Goal: Find specific page/section: Find specific page/section

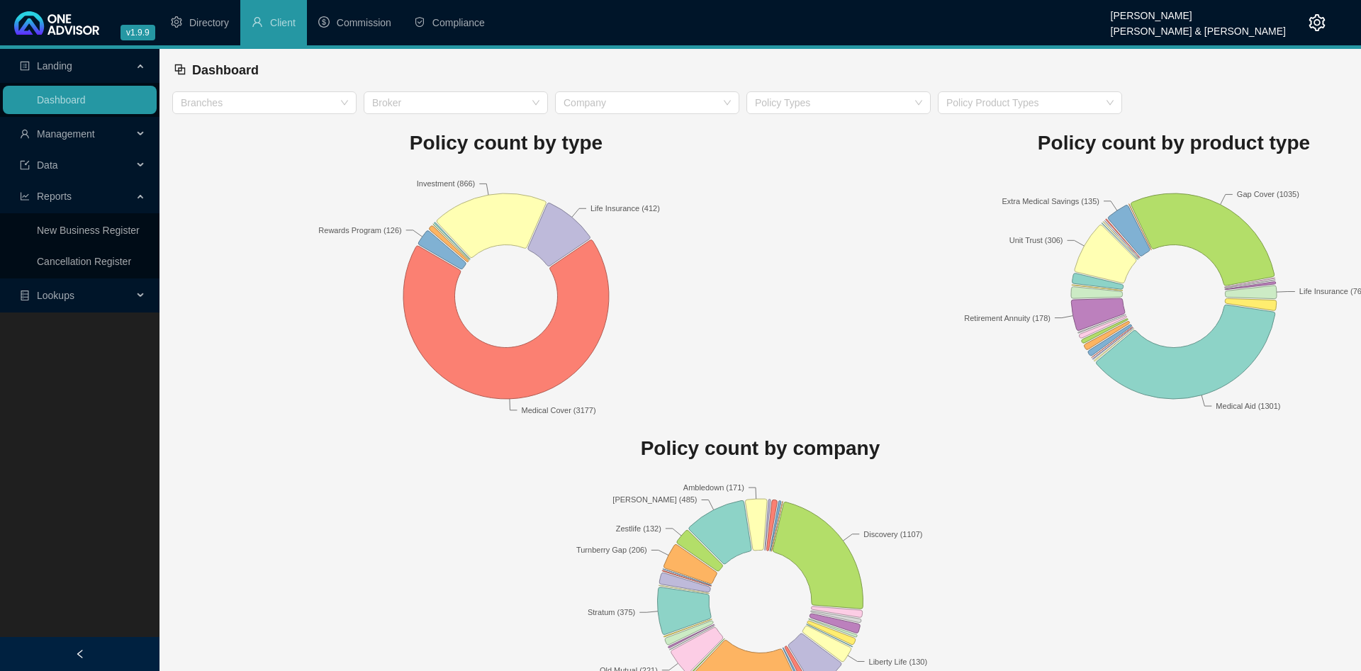
click at [79, 142] on span "Management" at bounding box center [76, 134] width 113 height 28
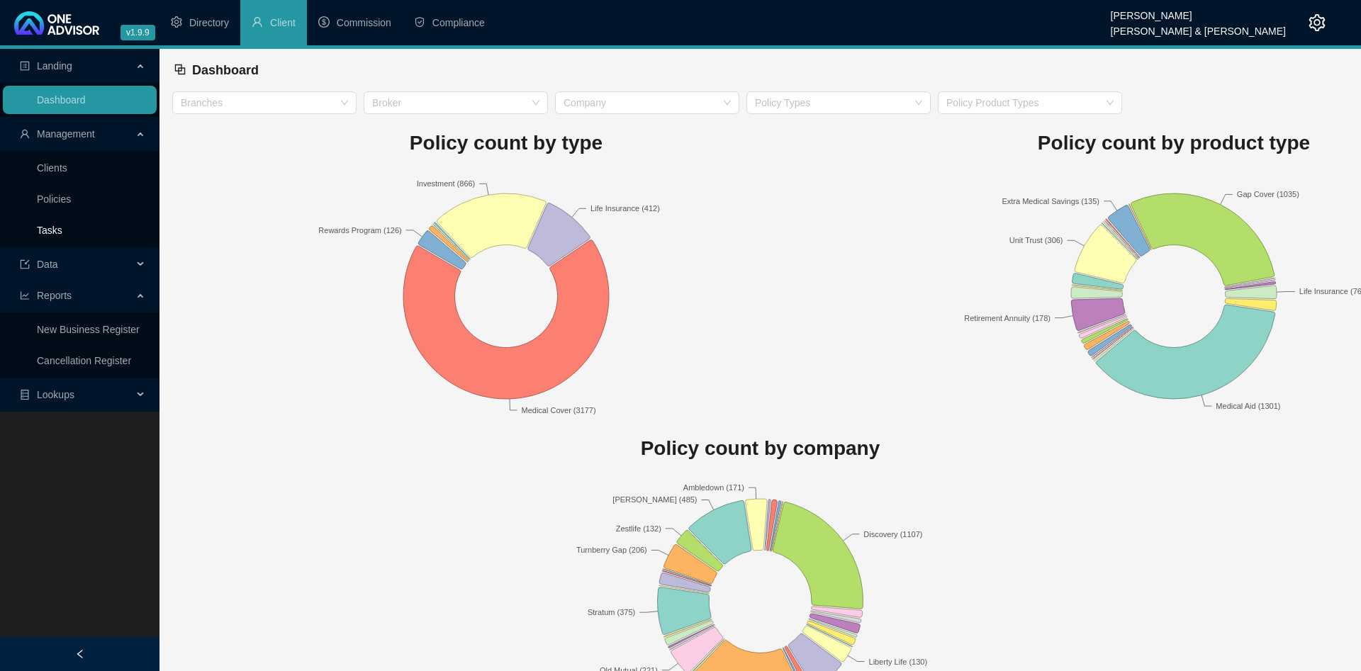
click at [62, 233] on link "Tasks" at bounding box center [50, 230] width 26 height 11
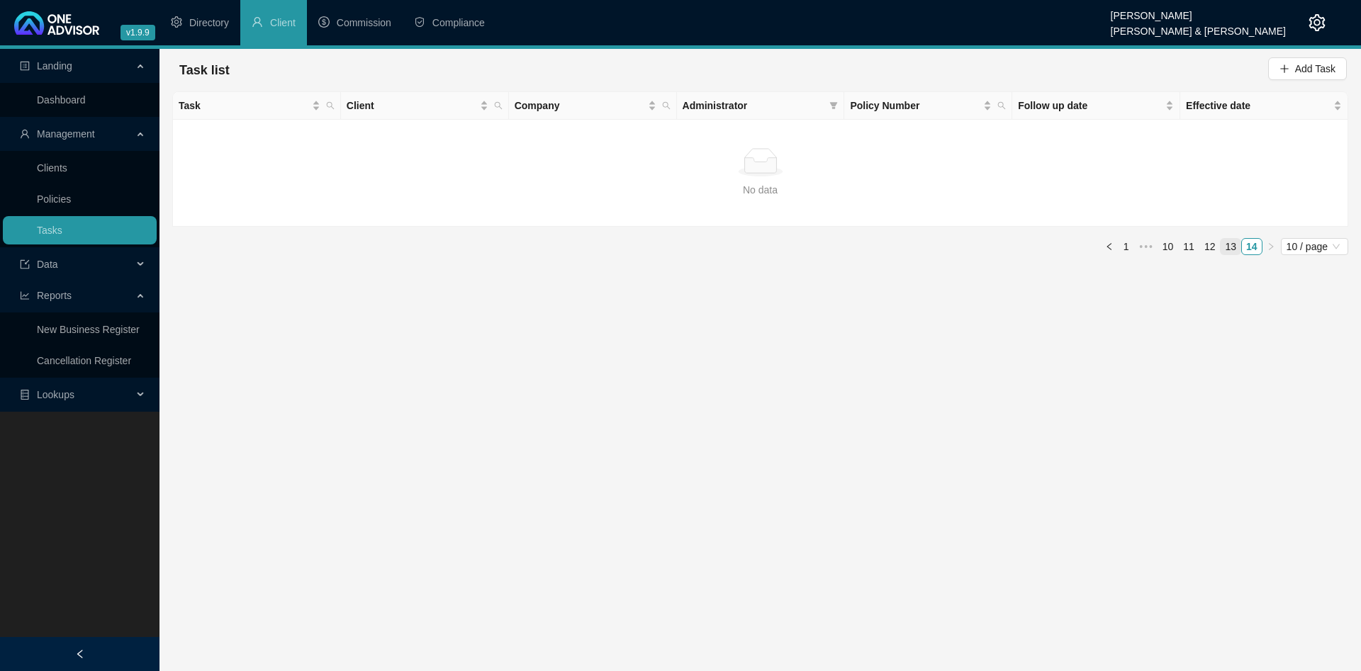
click at [1231, 245] on link "13" at bounding box center [1230, 247] width 20 height 16
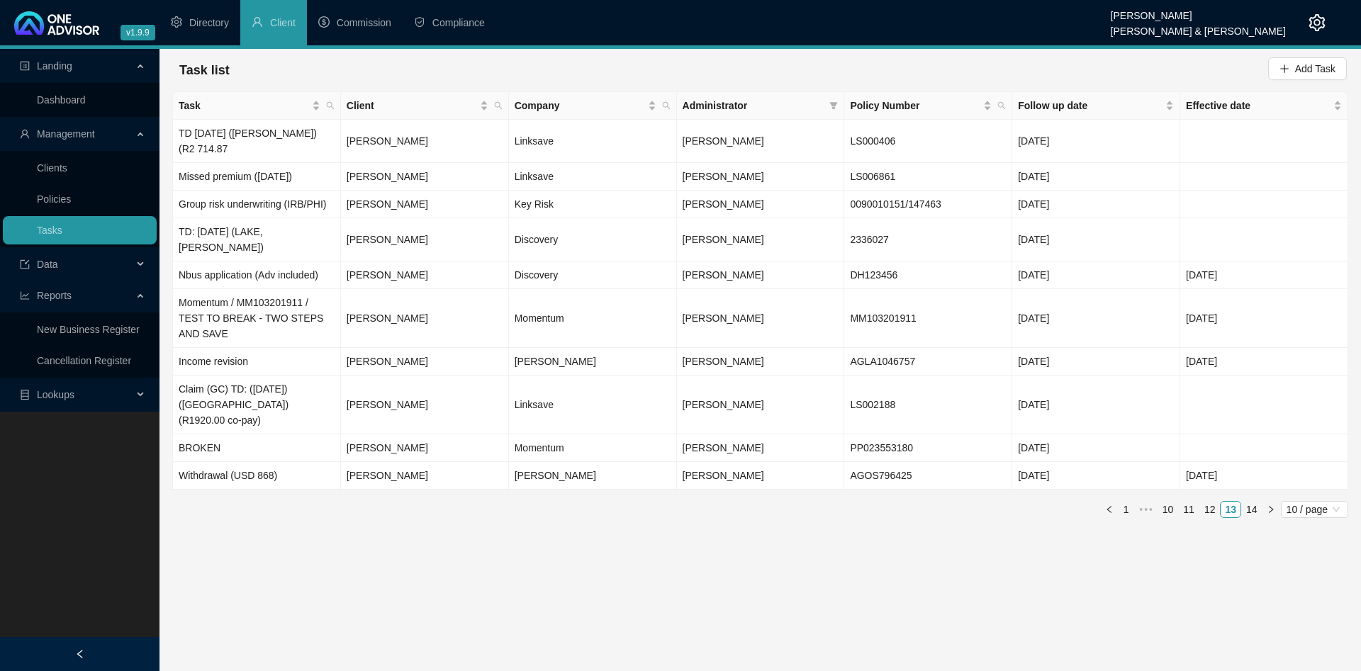
click at [1252, 485] on div "Task Client Company Administrator Policy Number Follow up date Effective date T…" at bounding box center [760, 304] width 1176 height 427
click at [1247, 502] on link "14" at bounding box center [1252, 510] width 20 height 16
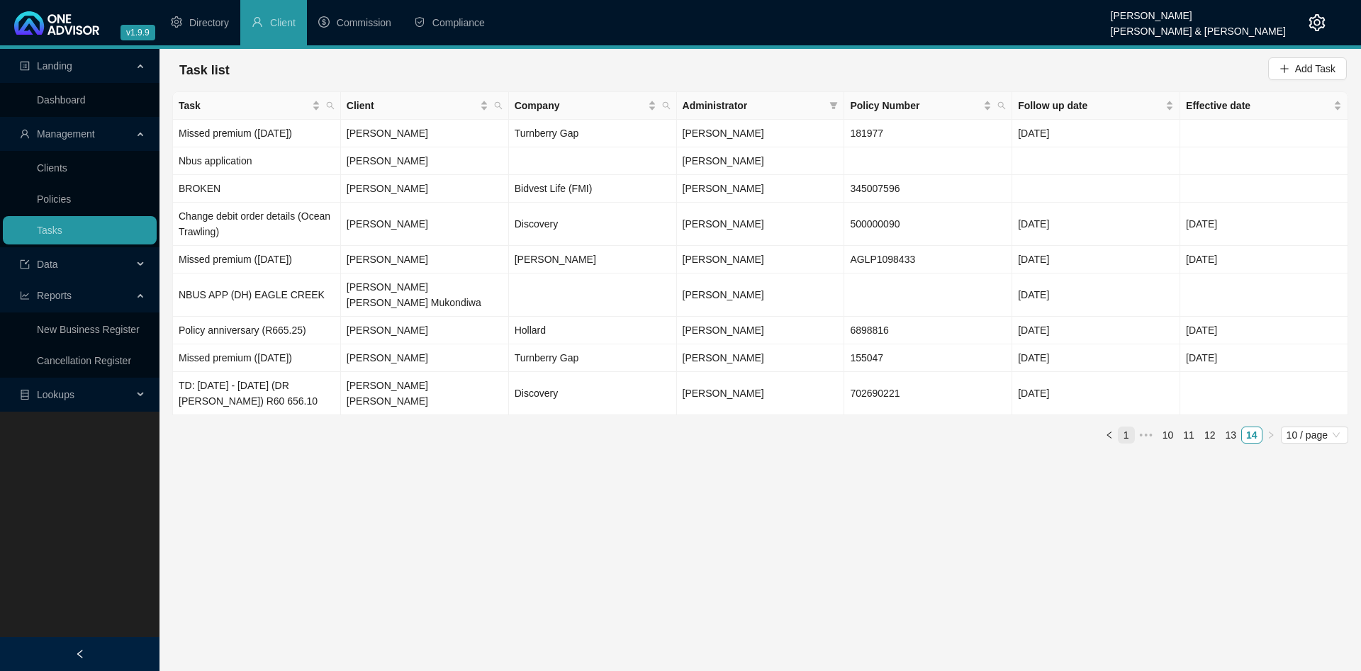
click at [1130, 427] on link "1" at bounding box center [1126, 435] width 16 height 16
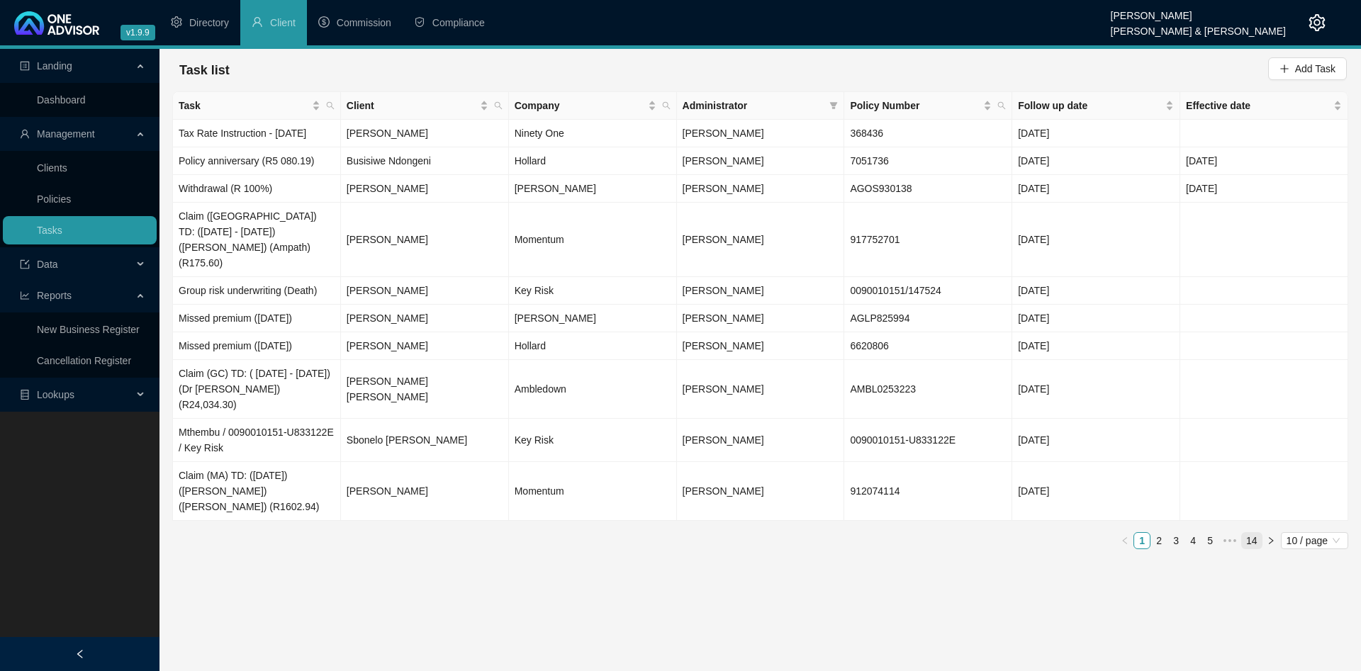
click at [1250, 533] on link "14" at bounding box center [1252, 541] width 20 height 16
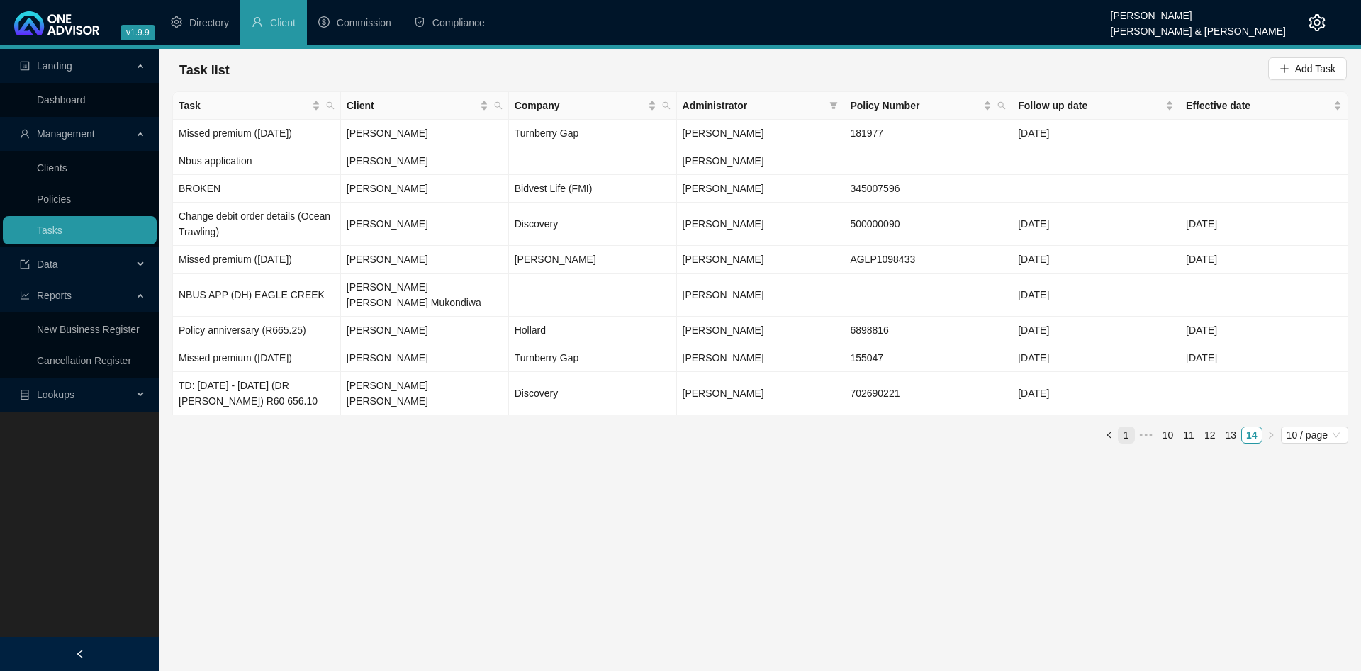
click at [1132, 427] on link "1" at bounding box center [1126, 435] width 16 height 16
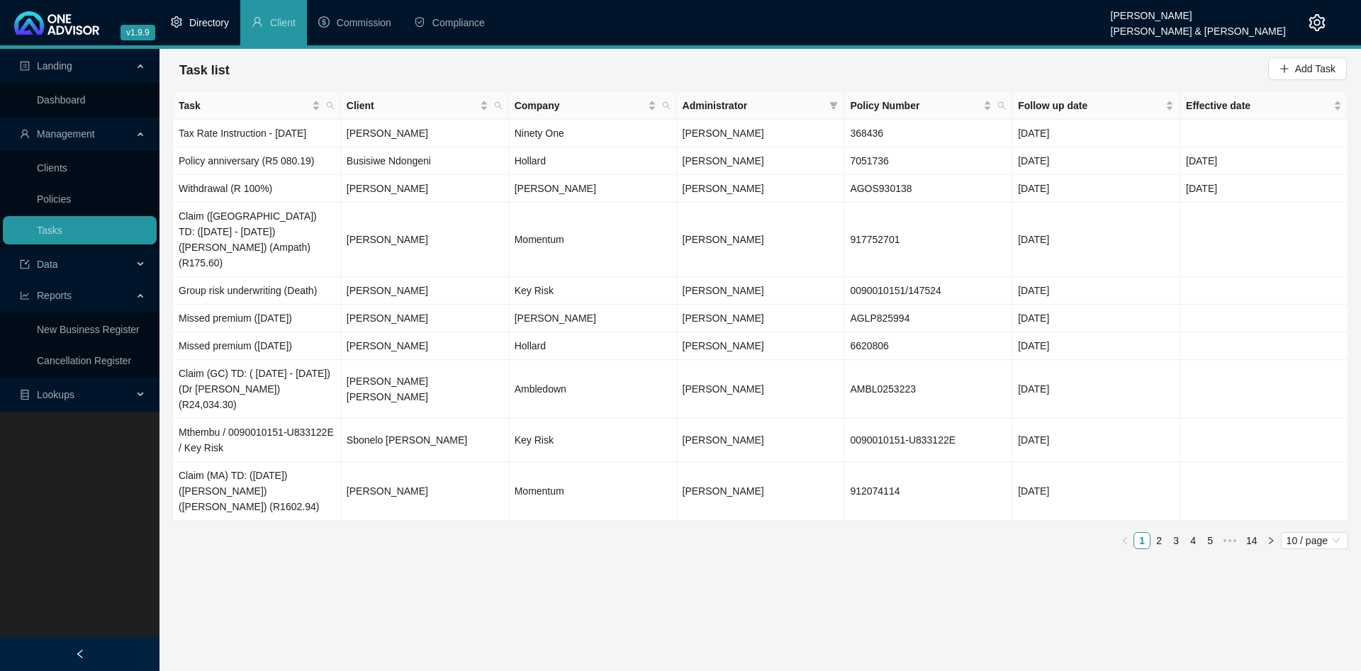
click at [199, 23] on span "Directory" at bounding box center [209, 22] width 40 height 11
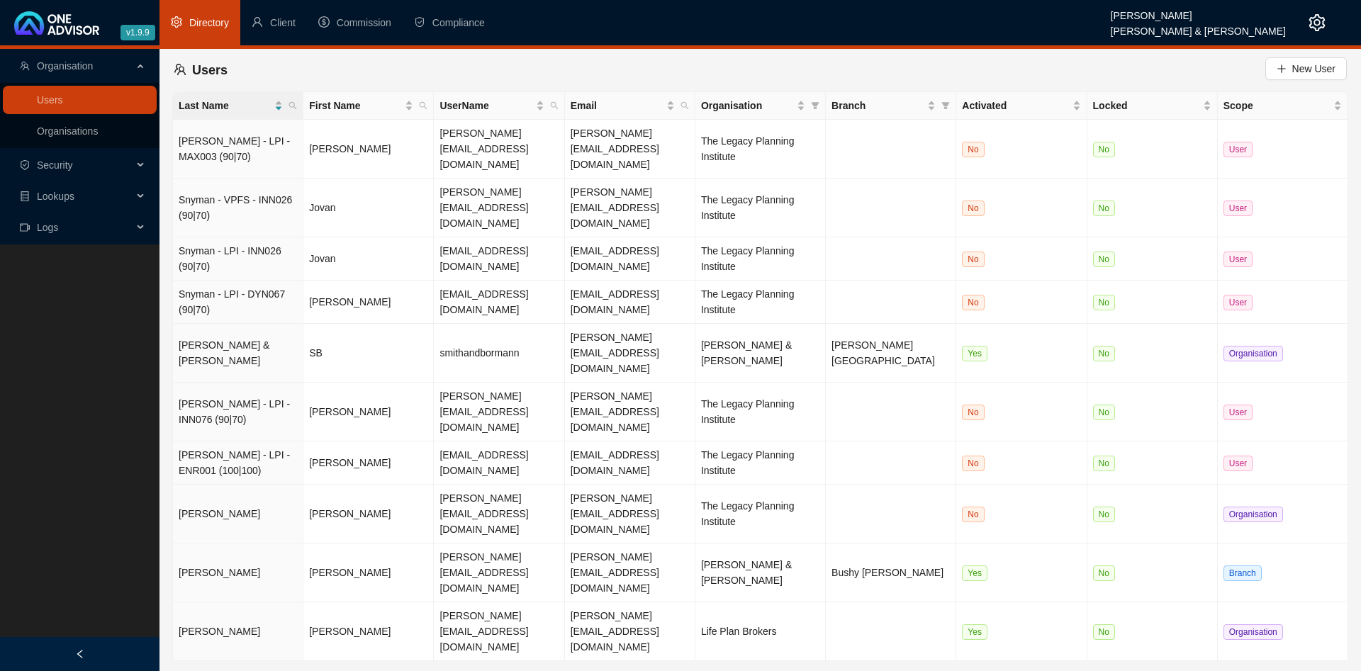
click at [75, 165] on span "Security" at bounding box center [76, 165] width 113 height 28
click at [69, 236] on span "Lookups" at bounding box center [56, 232] width 38 height 11
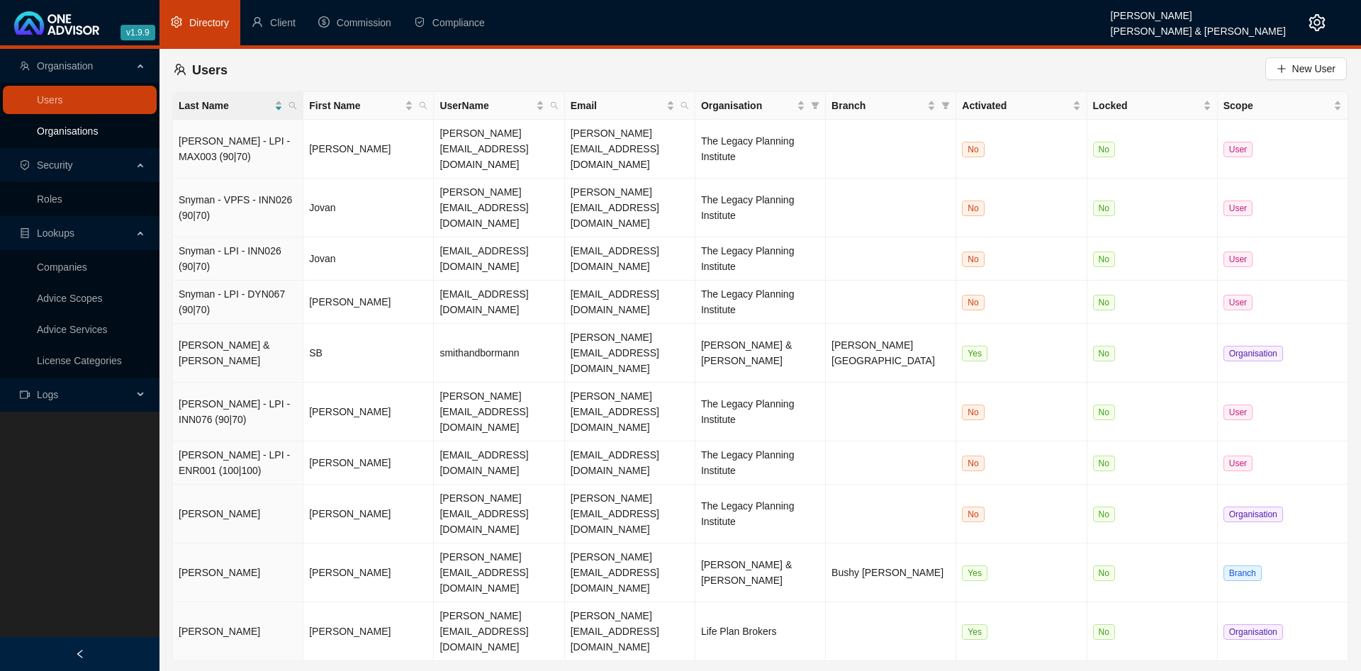
click at [89, 133] on link "Organisations" at bounding box center [67, 130] width 61 height 11
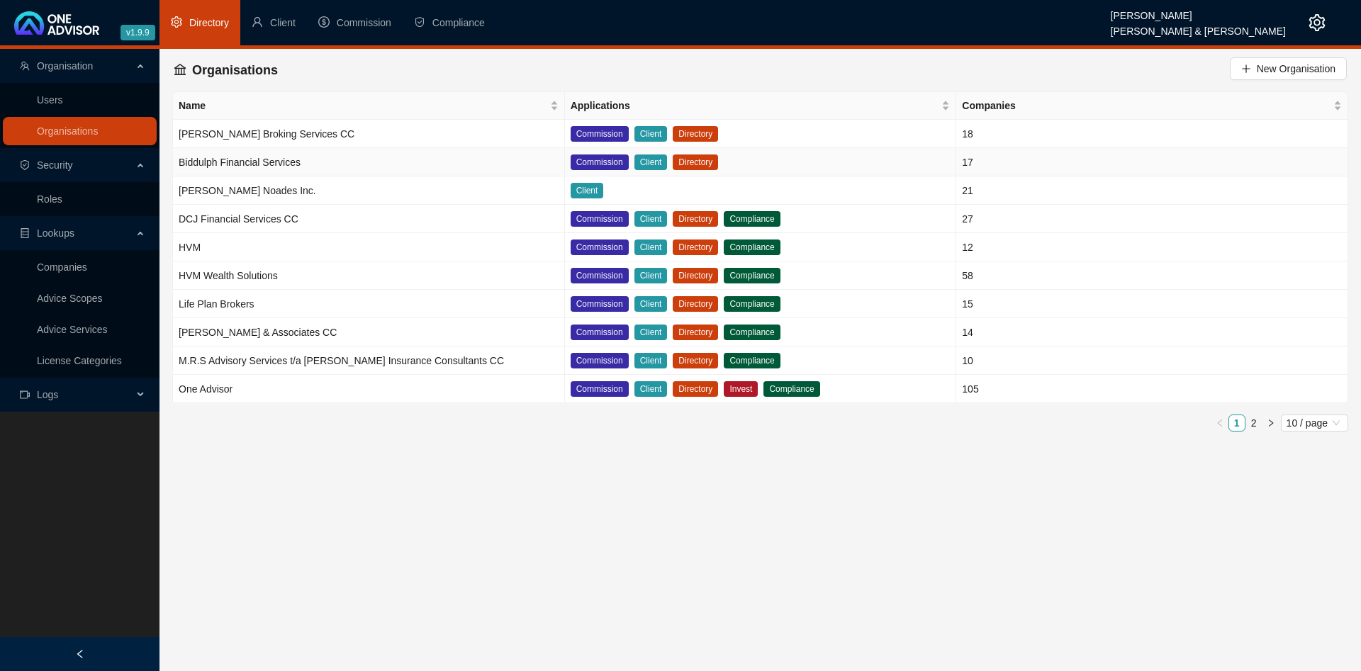
click at [332, 165] on td "Biddulph Financial Services" at bounding box center [369, 162] width 392 height 28
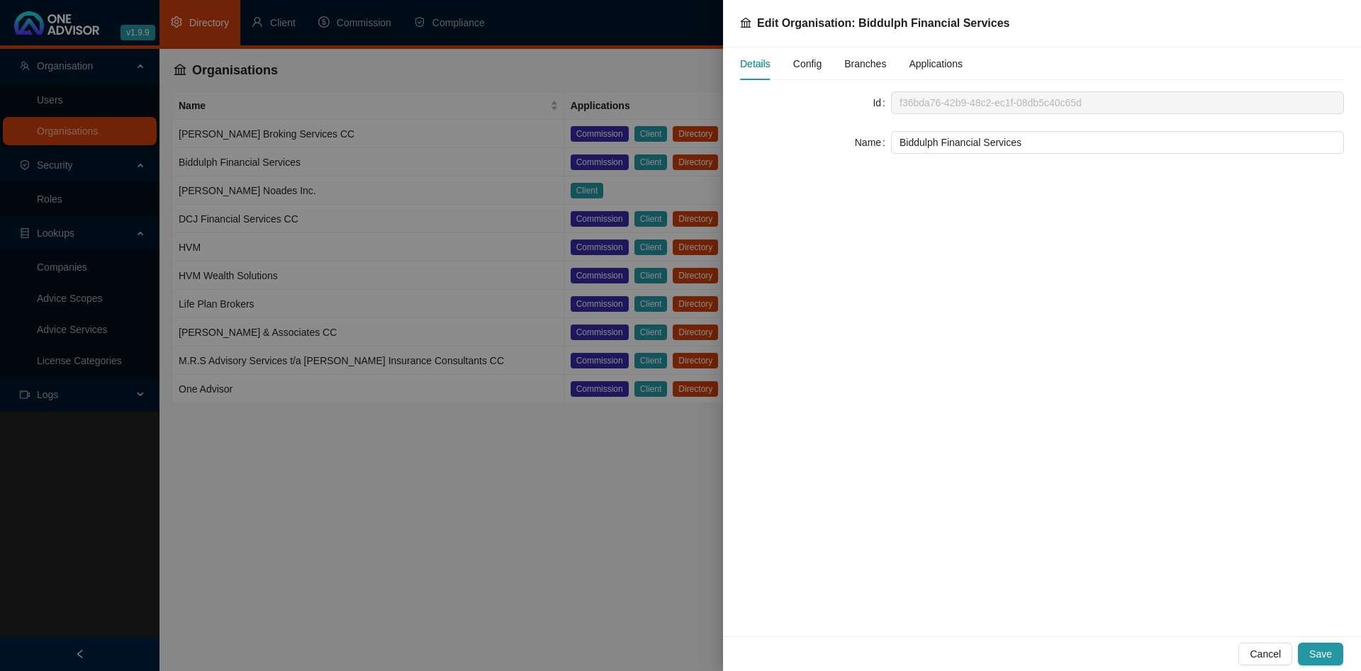
click at [804, 64] on span "Config" at bounding box center [807, 64] width 28 height 10
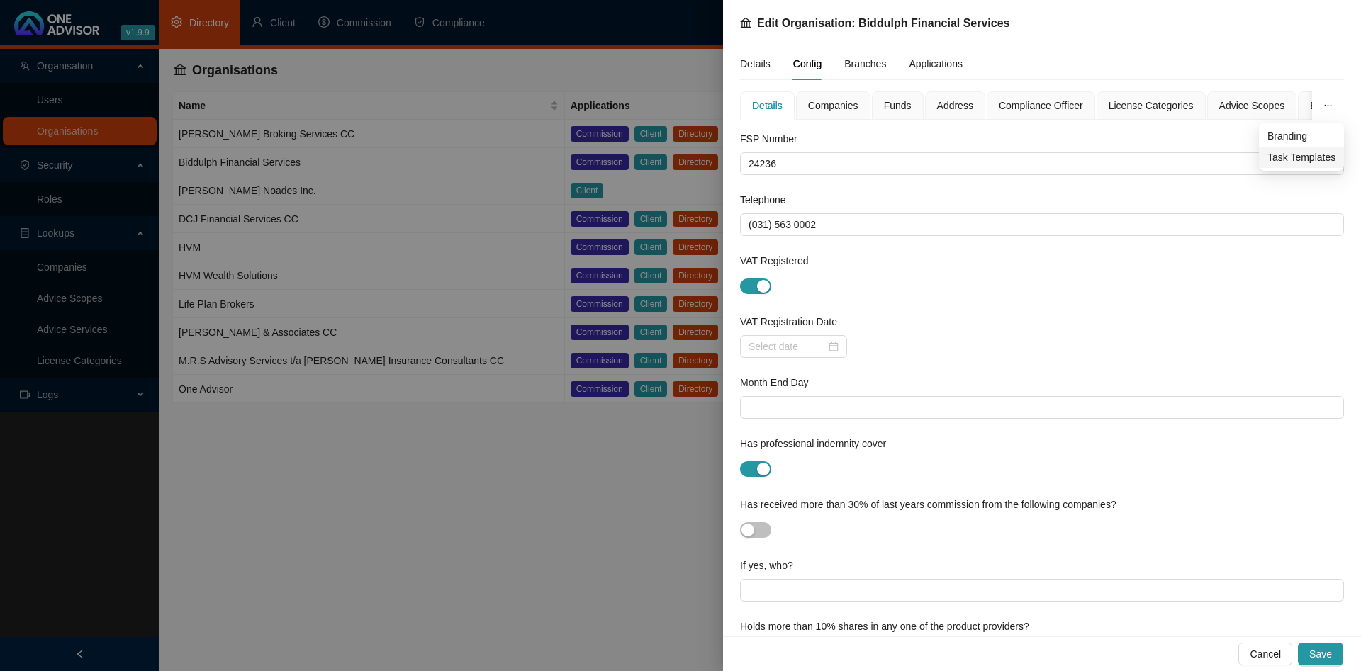
click at [1296, 159] on span "Task Templates" at bounding box center [1301, 158] width 68 height 16
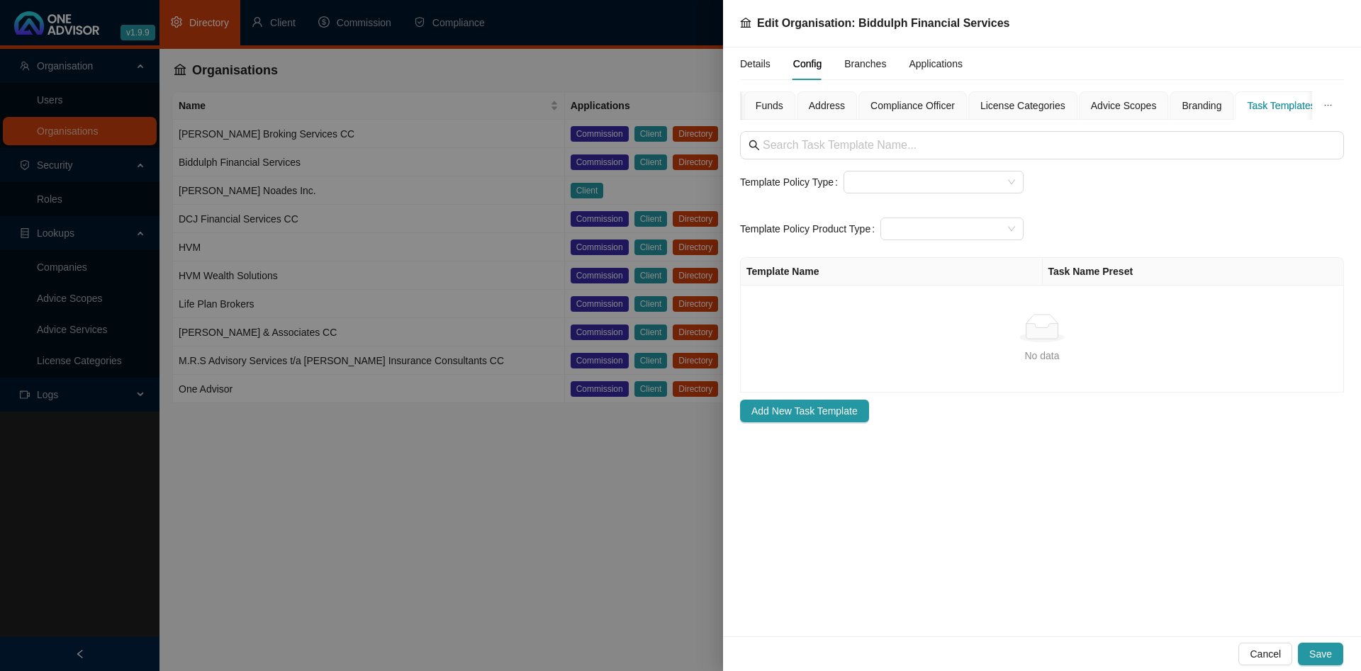
click at [371, 471] on div at bounding box center [680, 335] width 1361 height 671
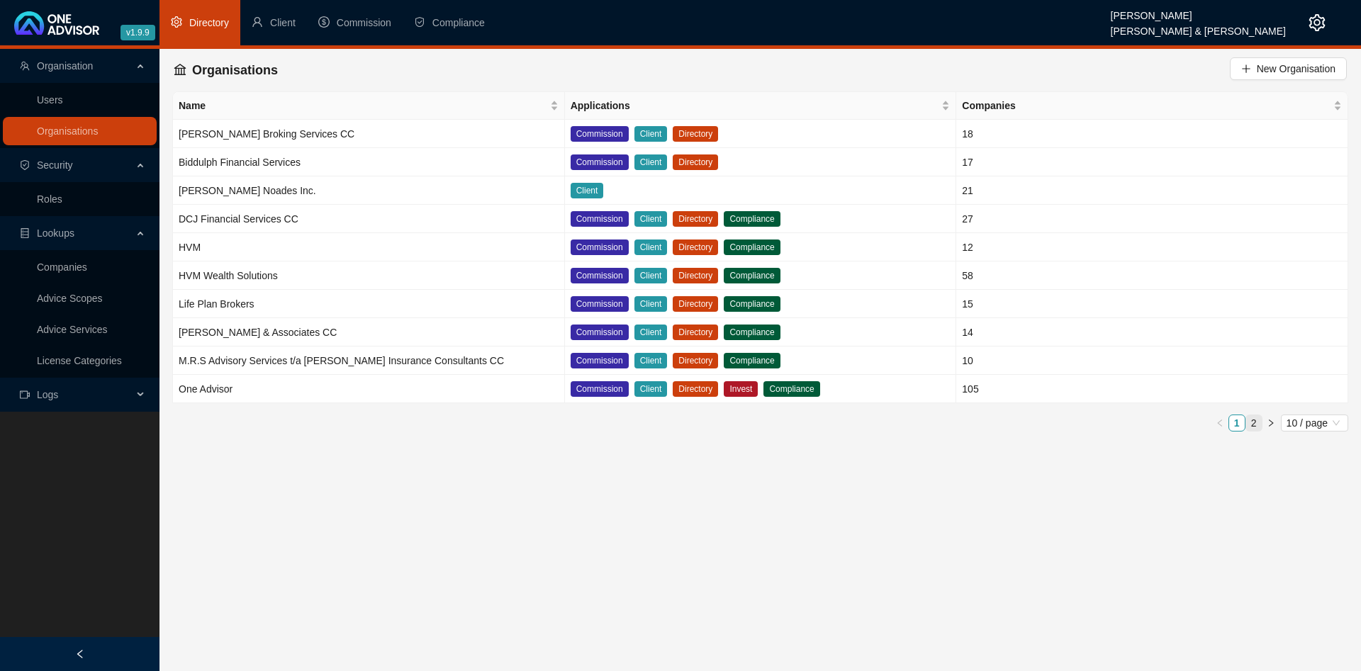
click at [1252, 420] on link "2" at bounding box center [1254, 423] width 16 height 16
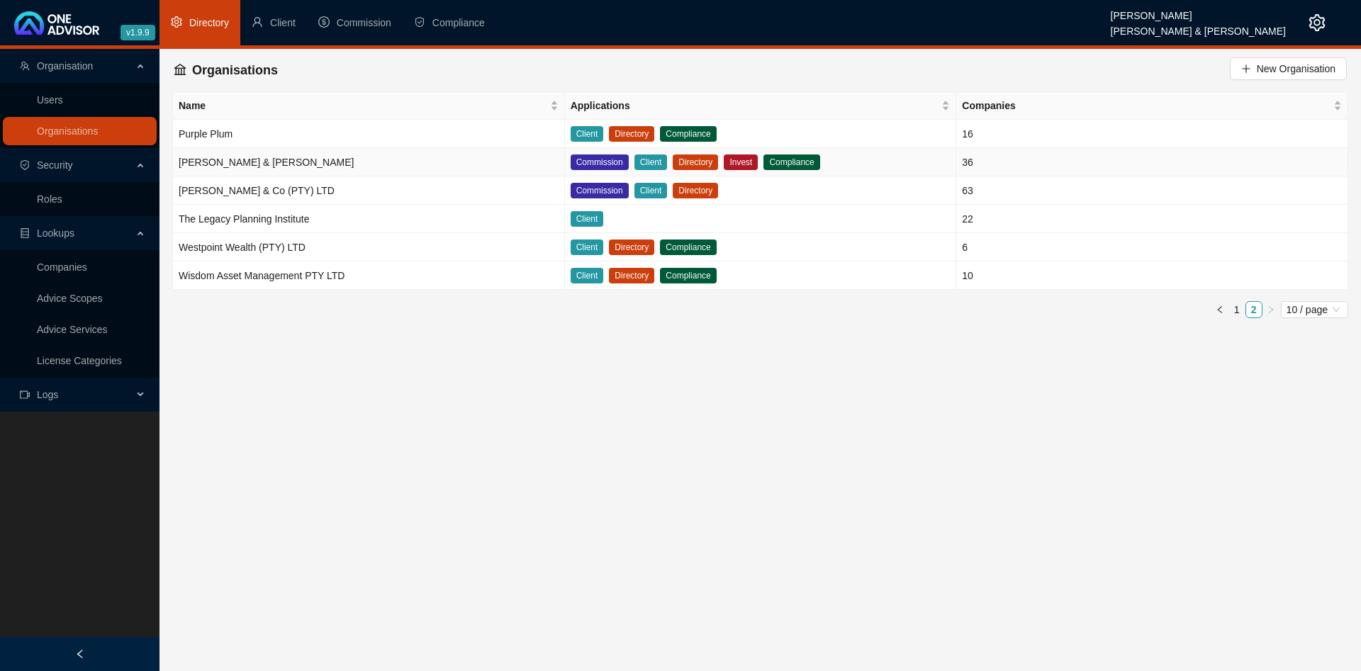
click at [330, 157] on td "[PERSON_NAME] & [PERSON_NAME]" at bounding box center [369, 162] width 392 height 28
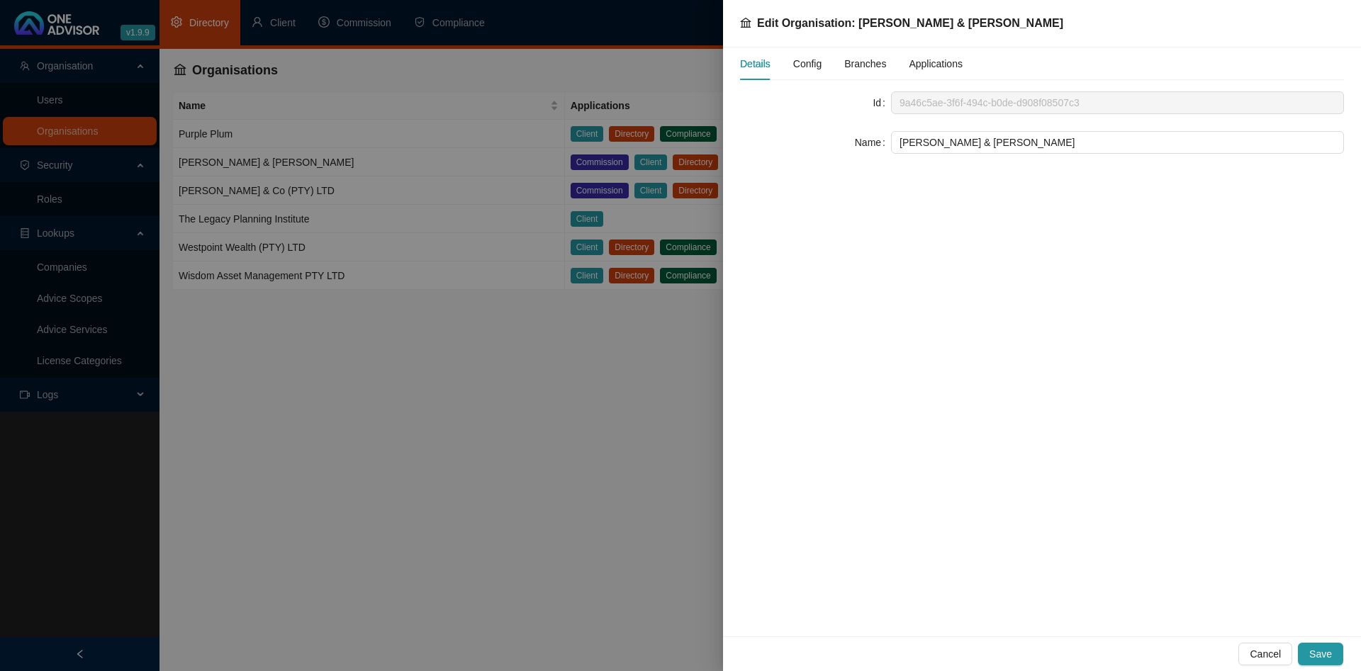
click at [811, 64] on span "Config" at bounding box center [807, 64] width 28 height 10
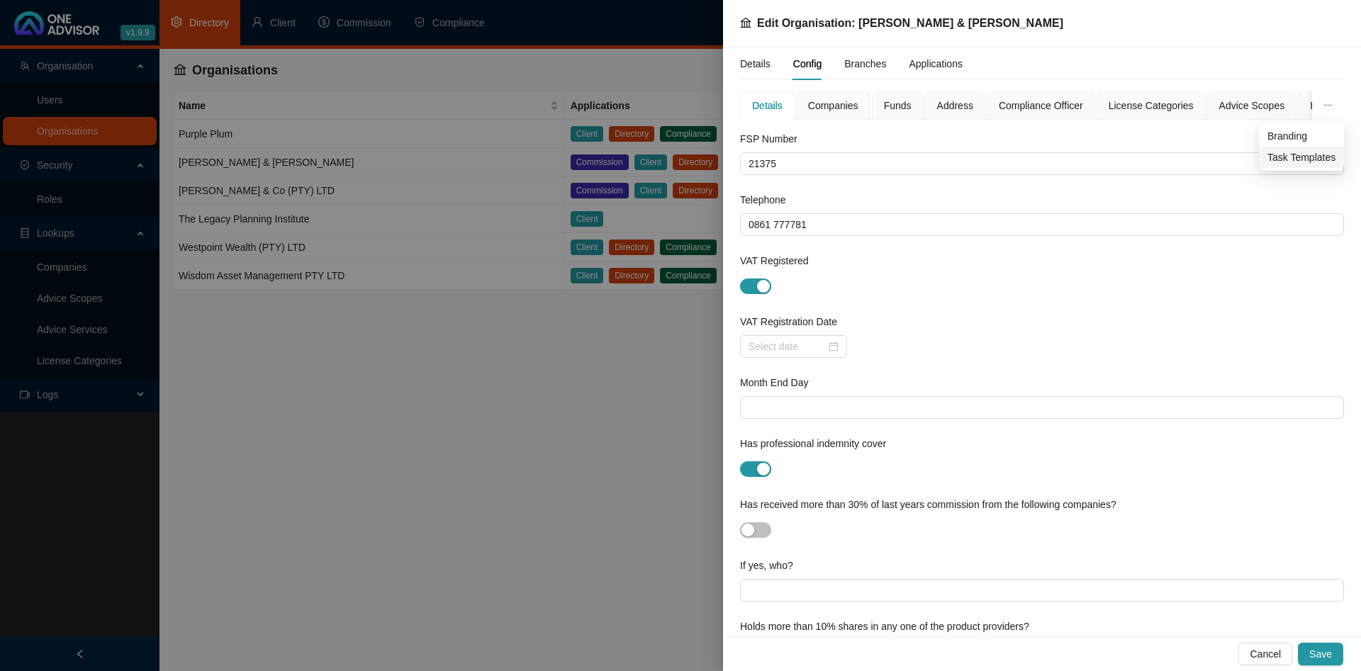
click at [1293, 154] on span "Task Templates" at bounding box center [1301, 158] width 68 height 16
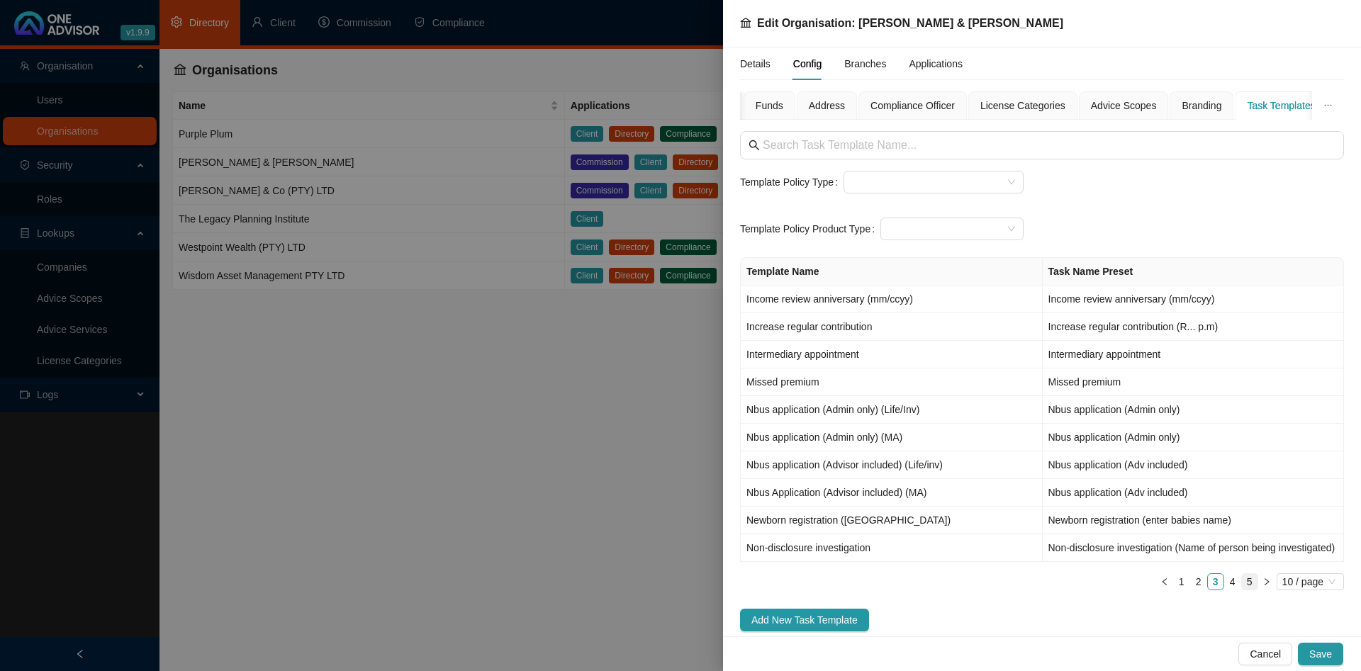
click at [1251, 582] on link "5" at bounding box center [1250, 582] width 16 height 16
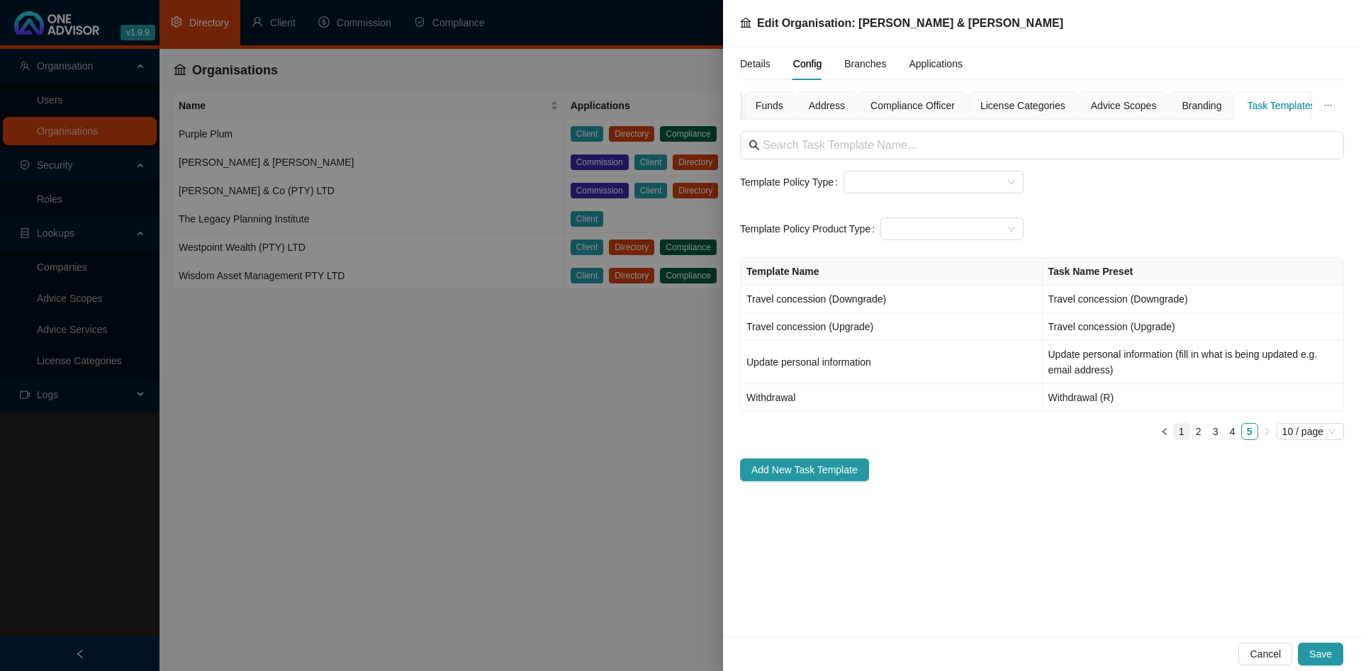
click at [1181, 432] on link "1" at bounding box center [1182, 432] width 16 height 16
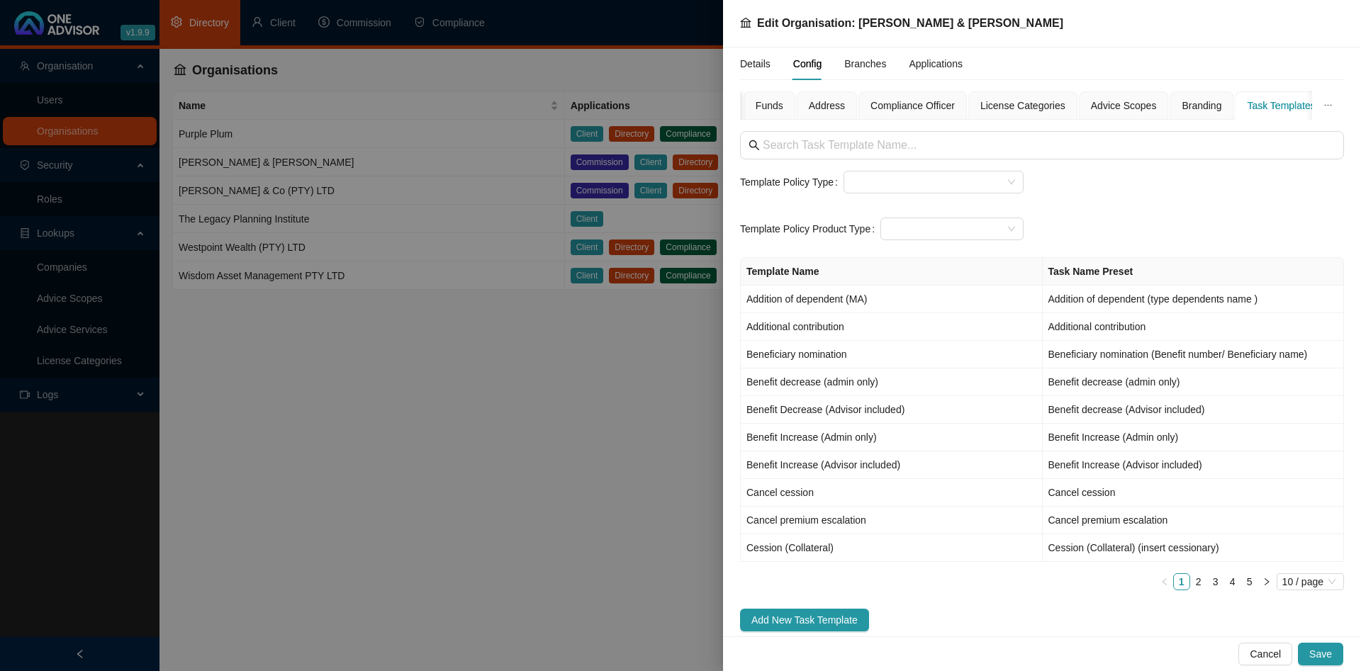
click at [504, 413] on div at bounding box center [680, 335] width 1361 height 671
